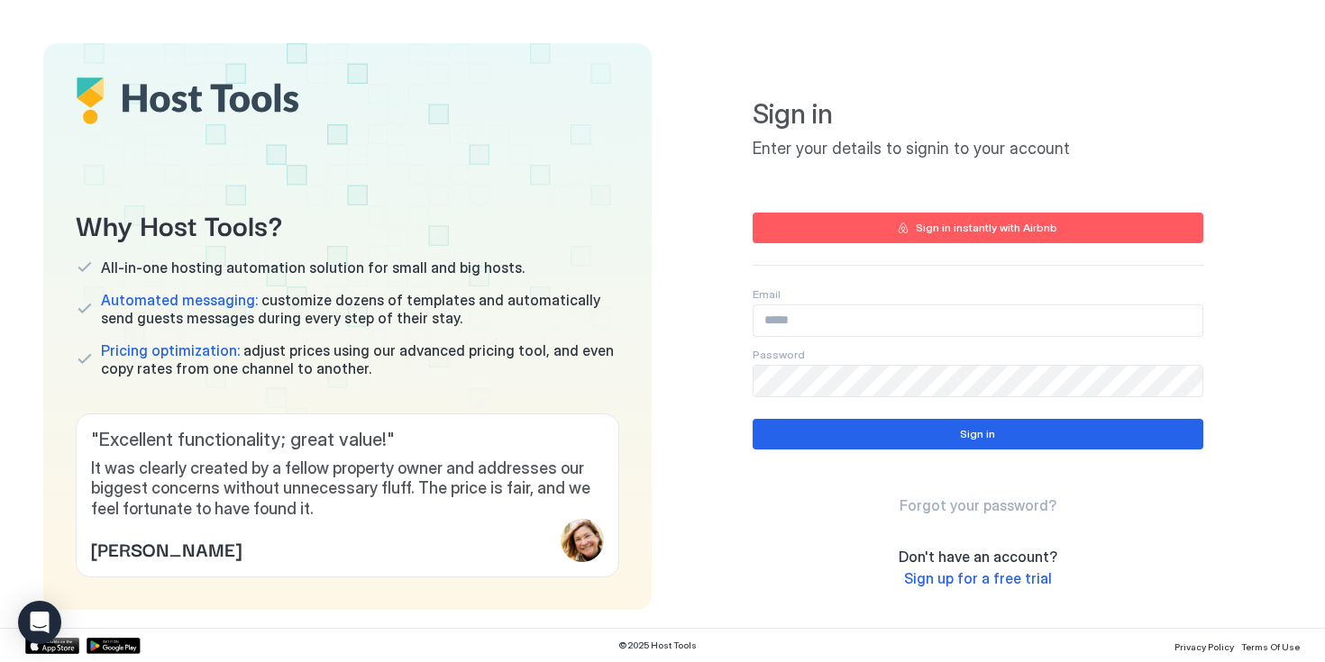
type input "**********"
click at [934, 451] on div "Sign in Forgot your password?" at bounding box center [977, 467] width 451 height 96
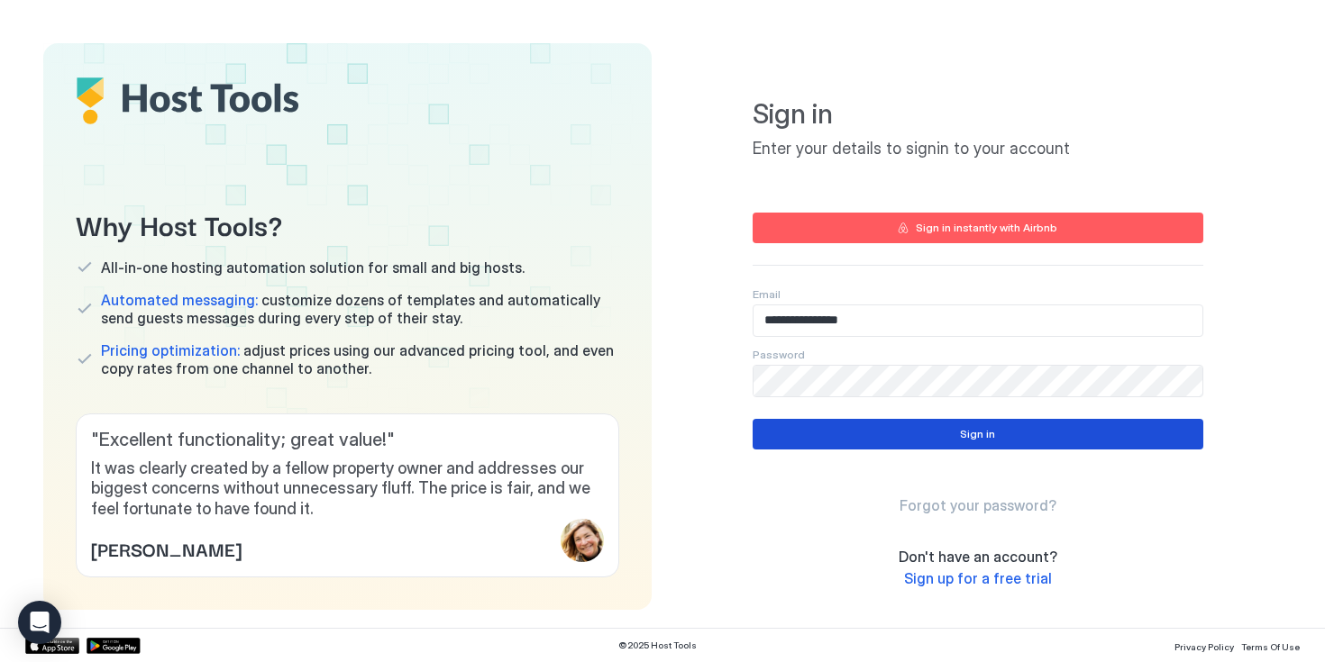
click at [972, 439] on div "Sign in" at bounding box center [977, 434] width 35 height 16
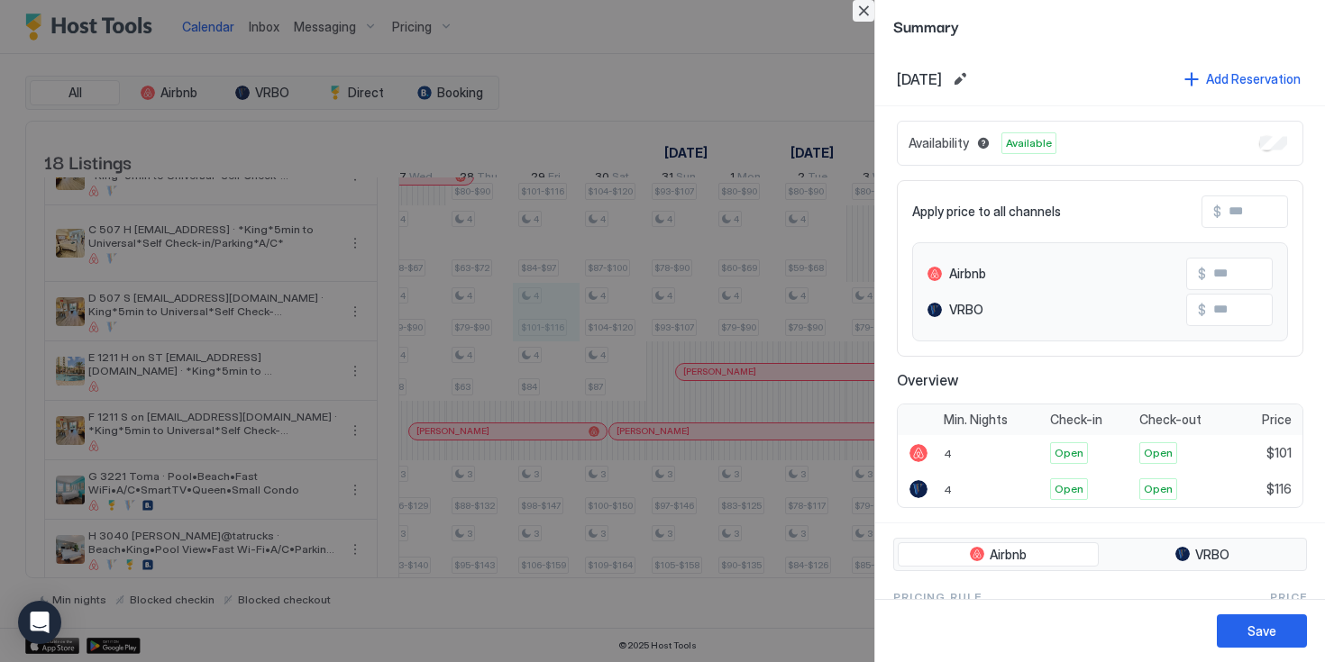
click at [867, 10] on button "Close" at bounding box center [863, 11] width 22 height 22
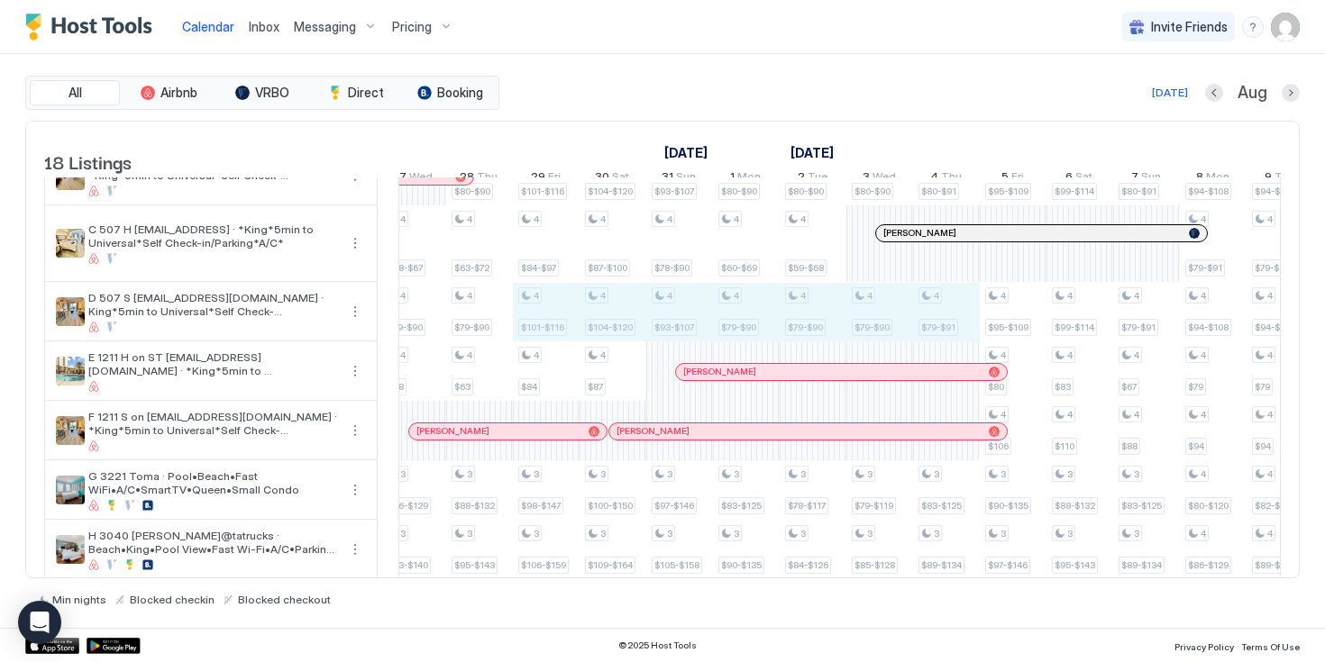
drag, startPoint x: 535, startPoint y: 318, endPoint x: 935, endPoint y: 323, distance: 400.1
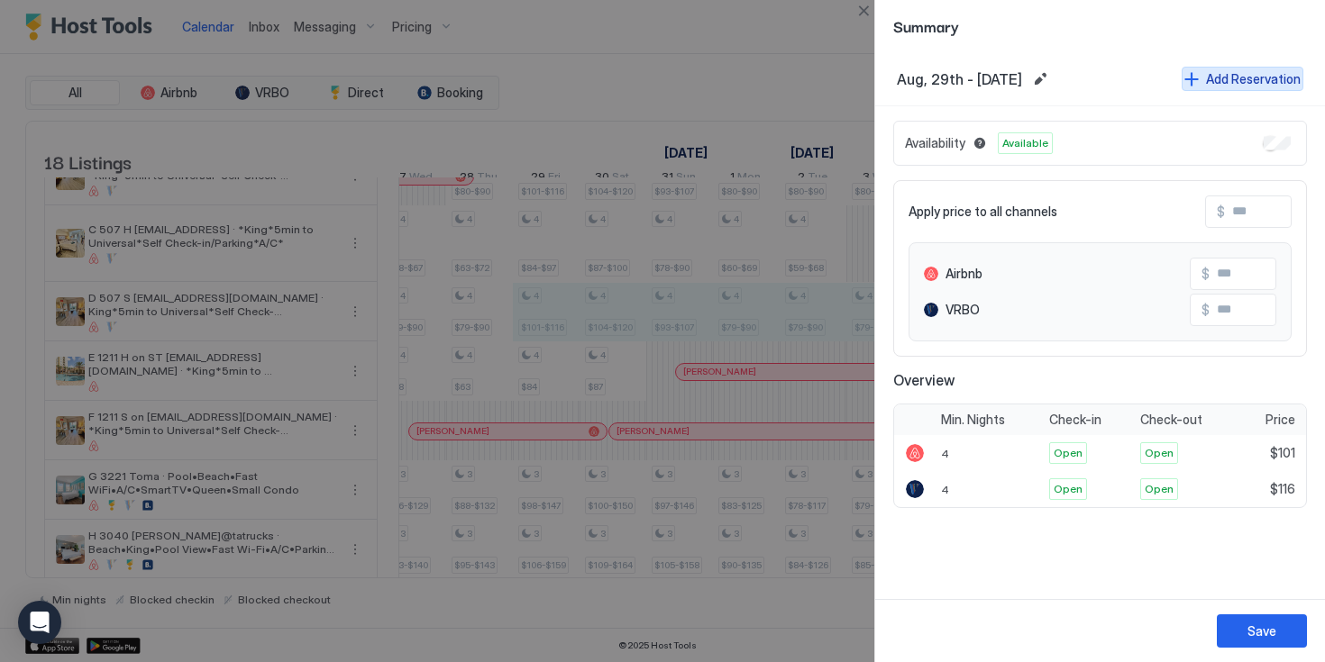
click at [1208, 78] on div "Add Reservation" at bounding box center [1253, 78] width 95 height 19
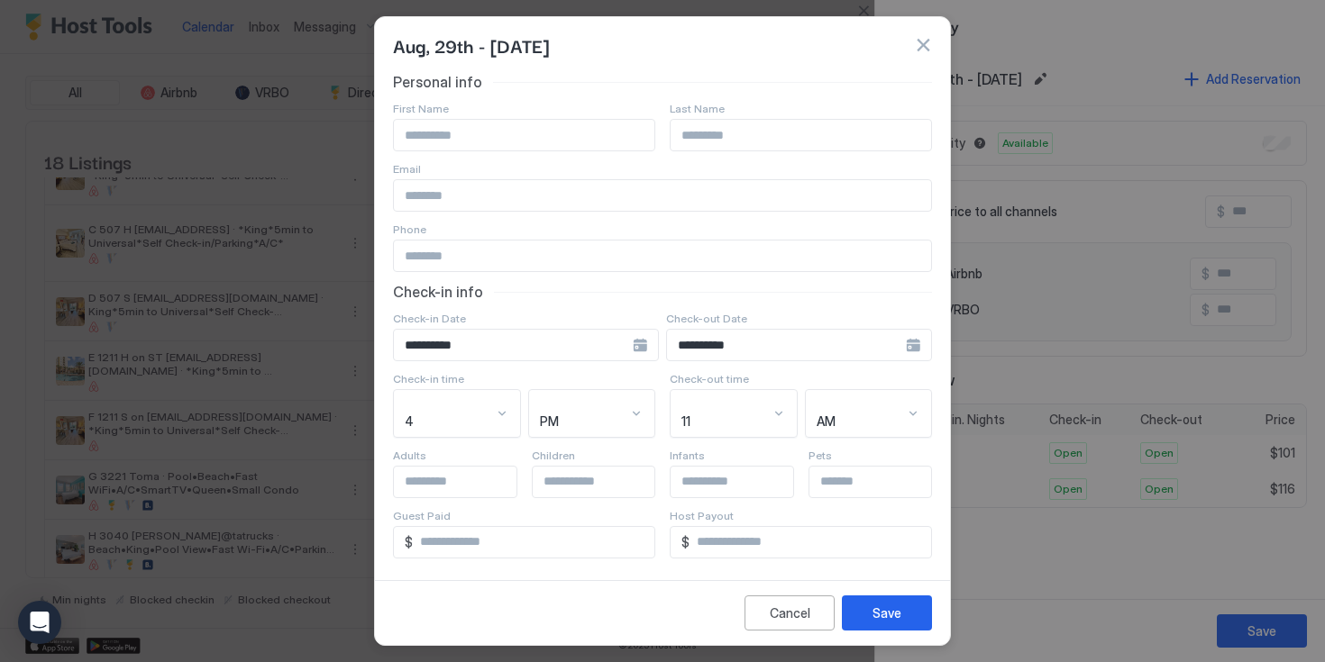
click at [541, 132] on input "Input Field" at bounding box center [524, 135] width 260 height 31
type input "***"
type input "*"
click at [882, 612] on div "Save" at bounding box center [886, 613] width 29 height 19
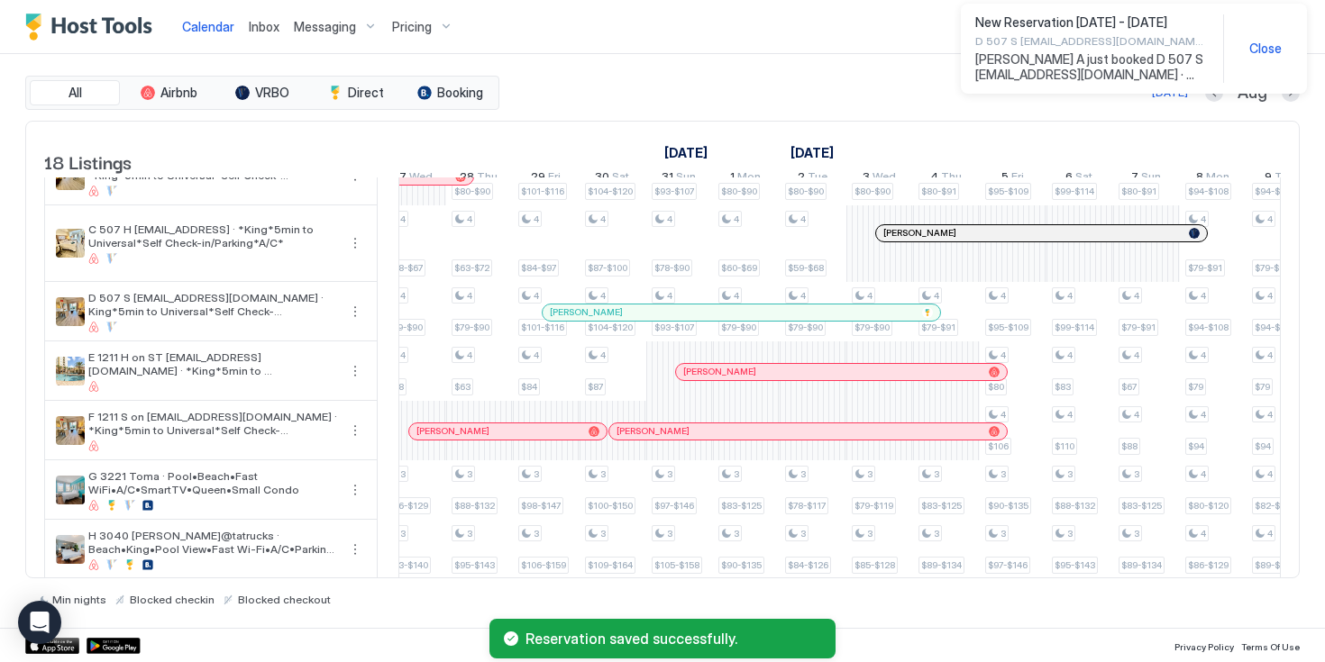
click at [1265, 57] on div "New Reservation Aug 29 - Sep 4, 2025 D 507 S tom507Suite@gmail.com · King*5min …" at bounding box center [1133, 48] width 317 height 68
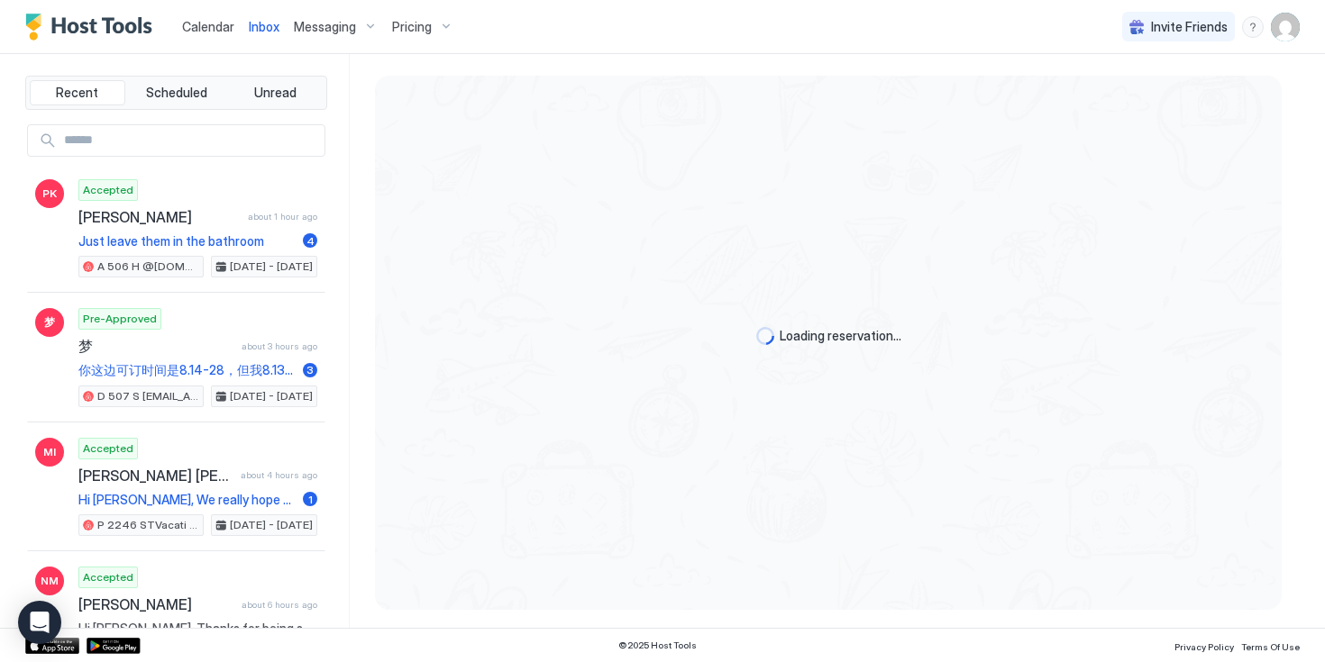
click at [211, 31] on span "Calendar" at bounding box center [208, 26] width 52 height 15
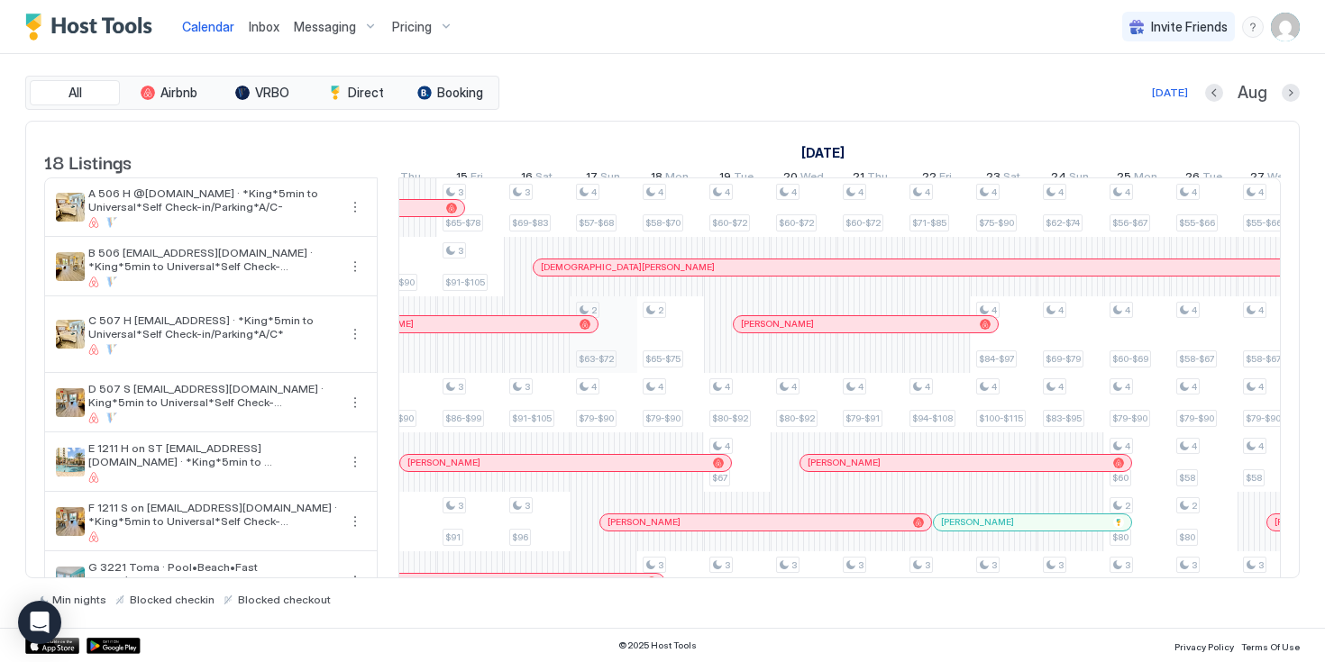
scroll to position [0, 1481]
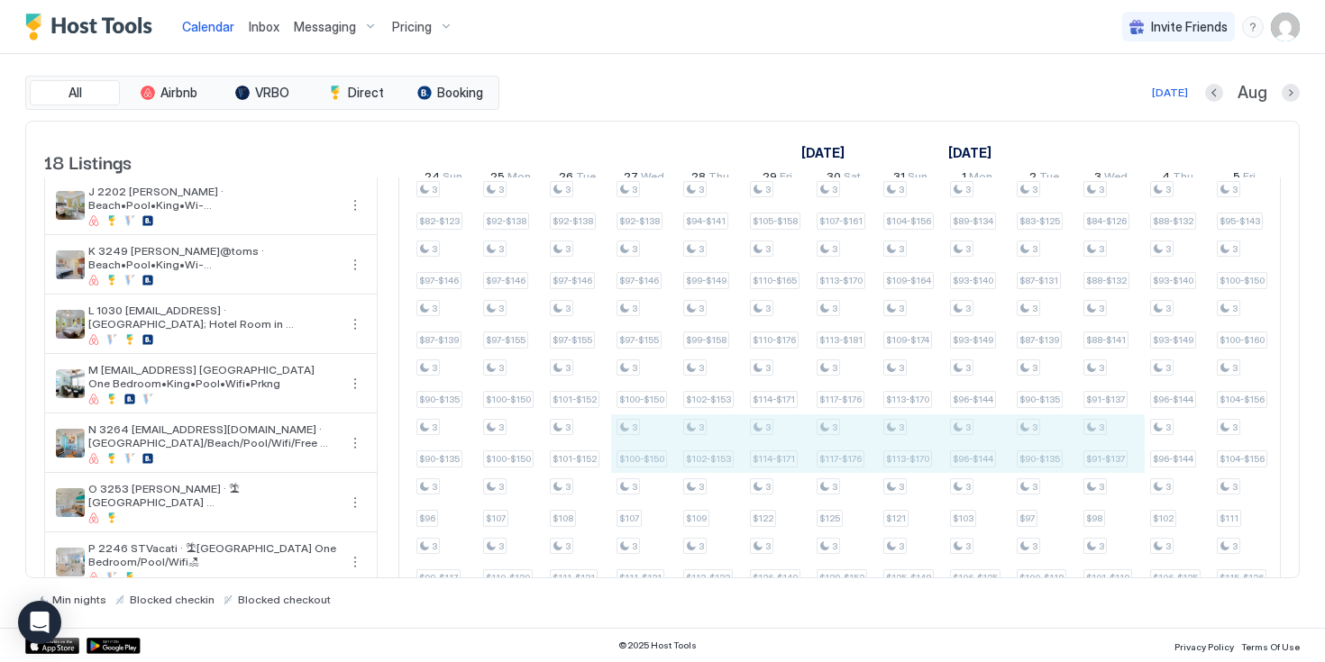
drag, startPoint x: 645, startPoint y: 449, endPoint x: 1121, endPoint y: 452, distance: 475.8
click at [1121, 452] on div "1 $65-$98 1 $65-$98 1 $64-$96 1 $67-$107 1 $69-$104 1 $69-$104 1 $74 3 $53-$64 …" at bounding box center [178, 167] width 3534 height 1087
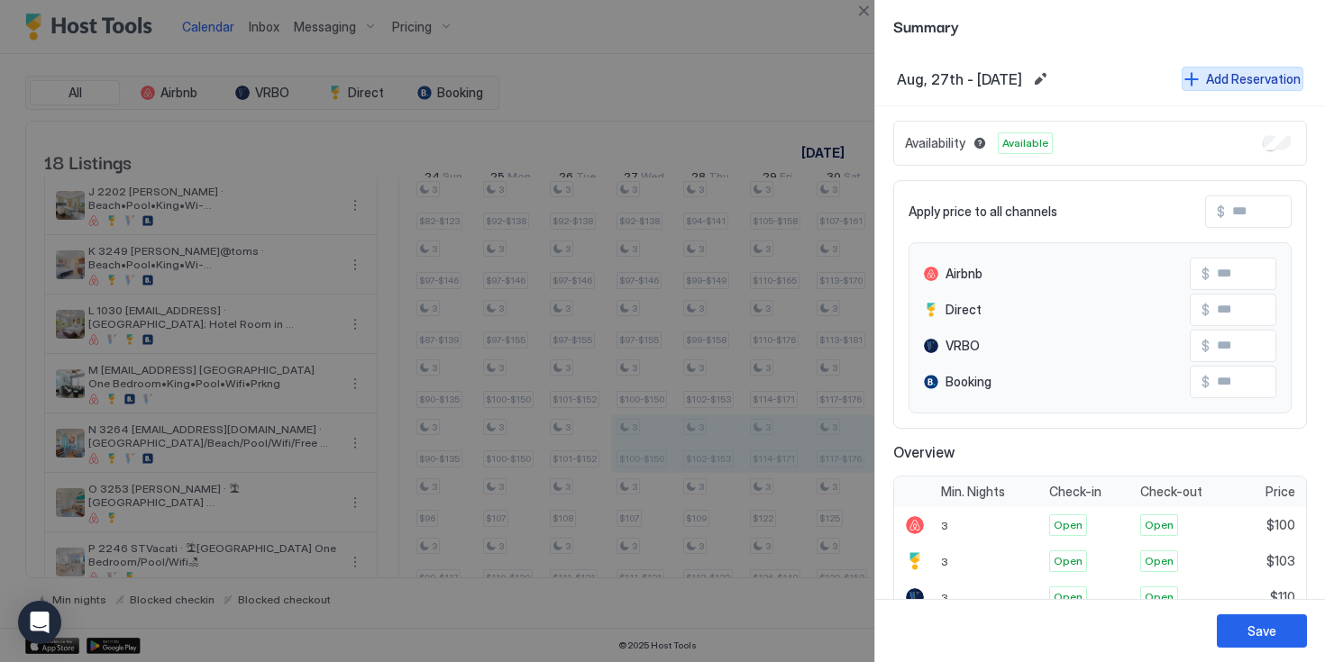
click at [1232, 78] on div "Add Reservation" at bounding box center [1253, 78] width 95 height 19
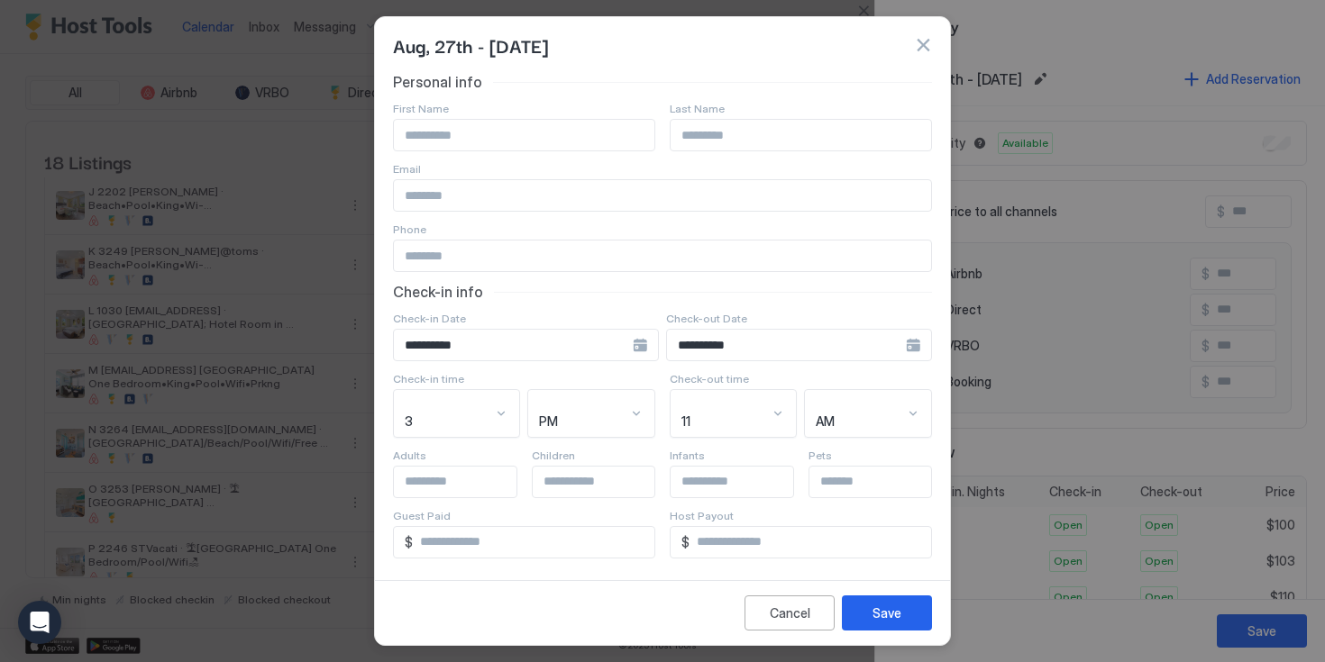
click at [557, 138] on input "Input Field" at bounding box center [524, 135] width 260 height 31
type input "***"
type input "*"
click at [878, 615] on div "Save" at bounding box center [886, 613] width 29 height 19
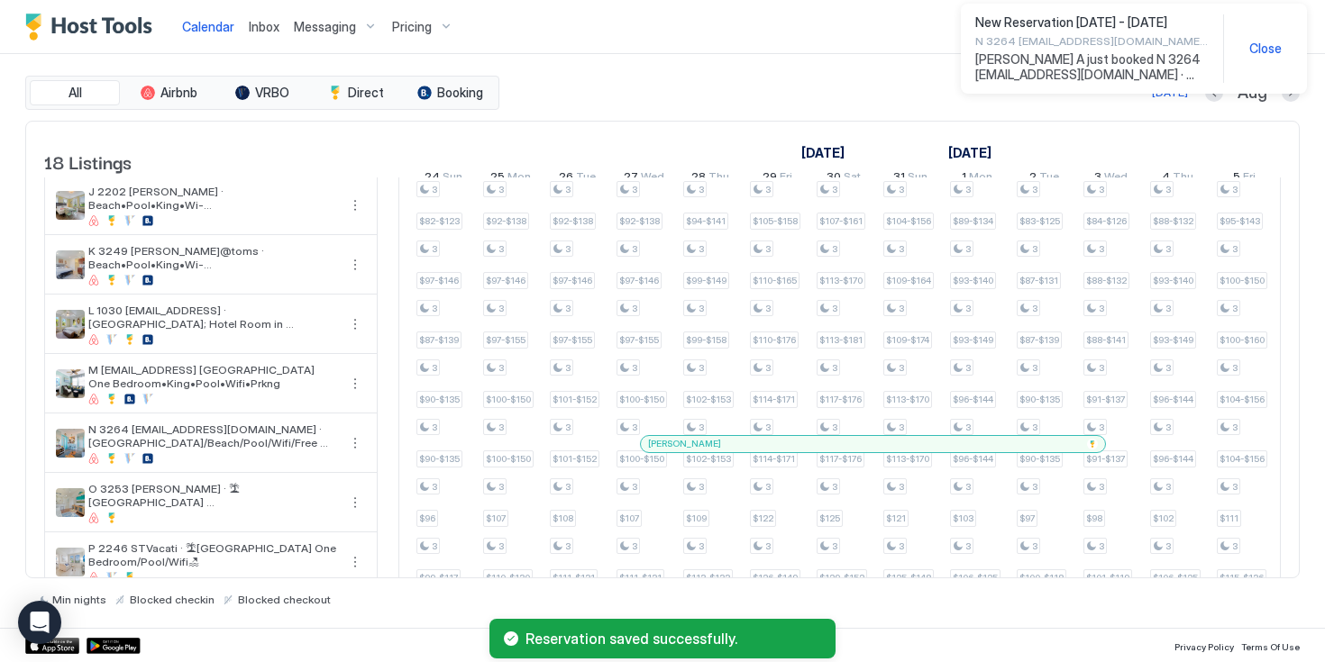
click at [1270, 44] on span "Close" at bounding box center [1265, 49] width 32 height 16
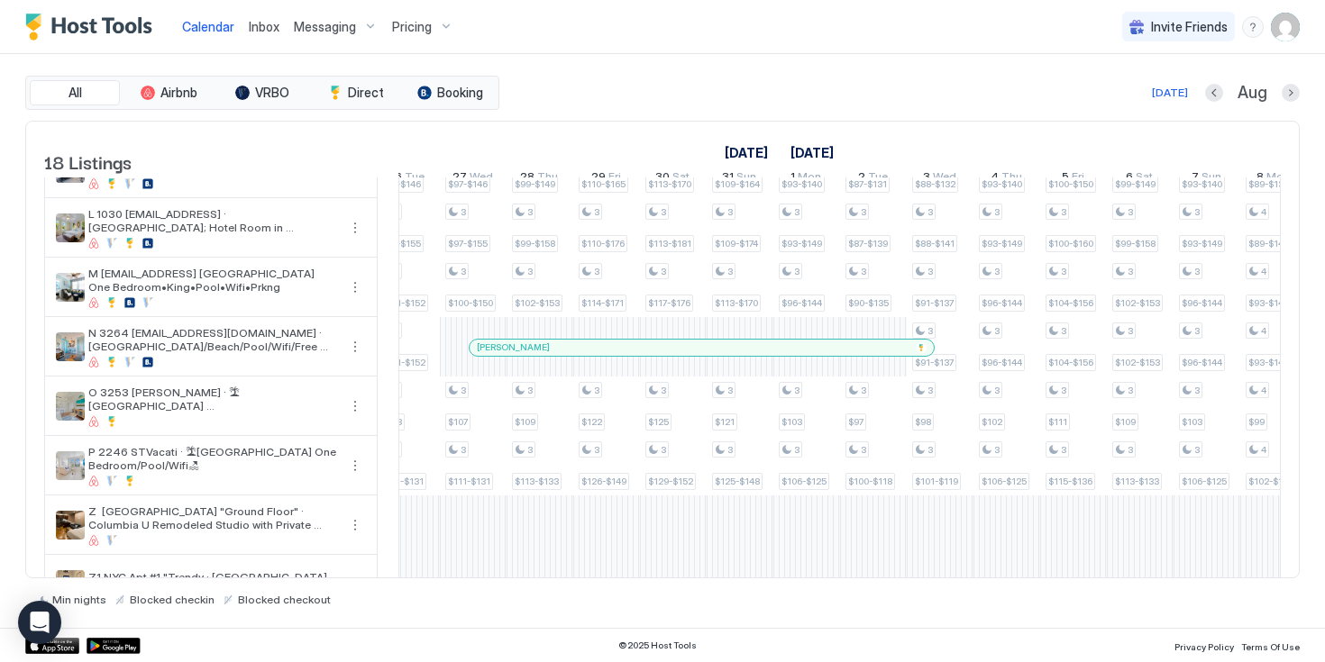
scroll to position [0, 2090]
